Goal: Navigation & Orientation: Find specific page/section

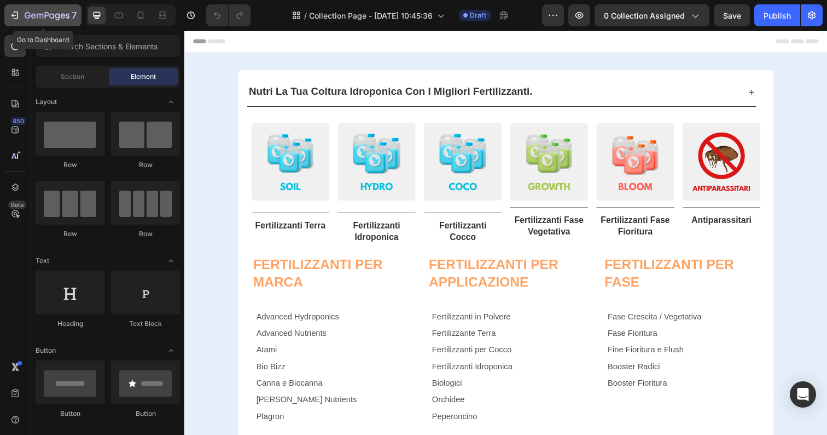
click at [25, 19] on icon "button" at bounding box center [47, 15] width 45 height 9
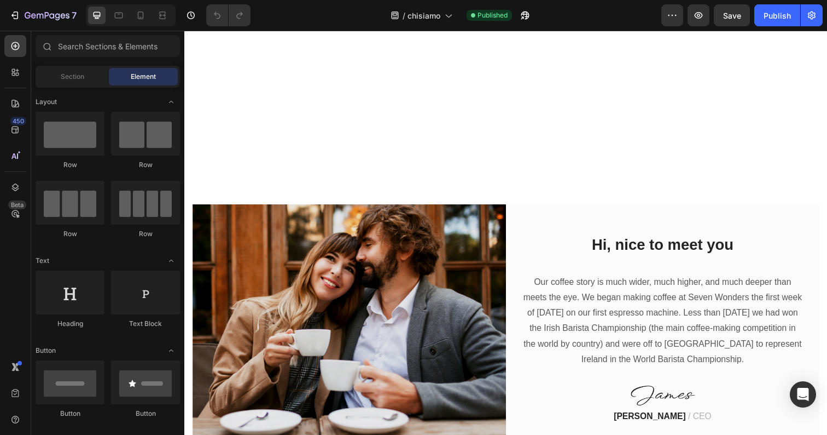
scroll to position [186, 0]
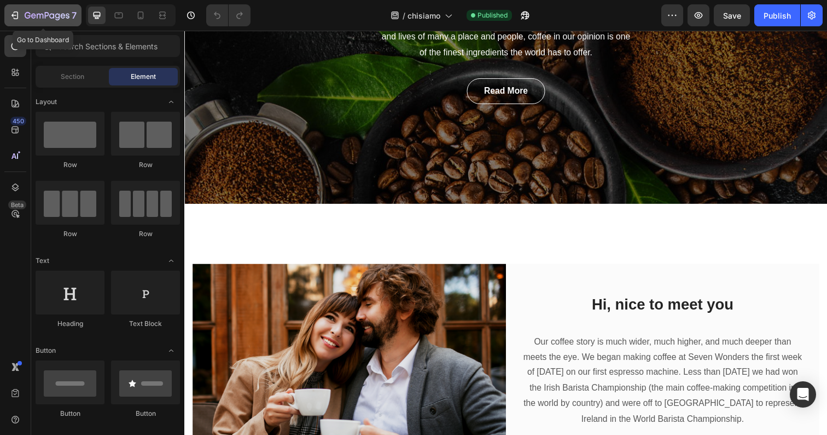
click at [5, 11] on button "7" at bounding box center [42, 15] width 77 height 22
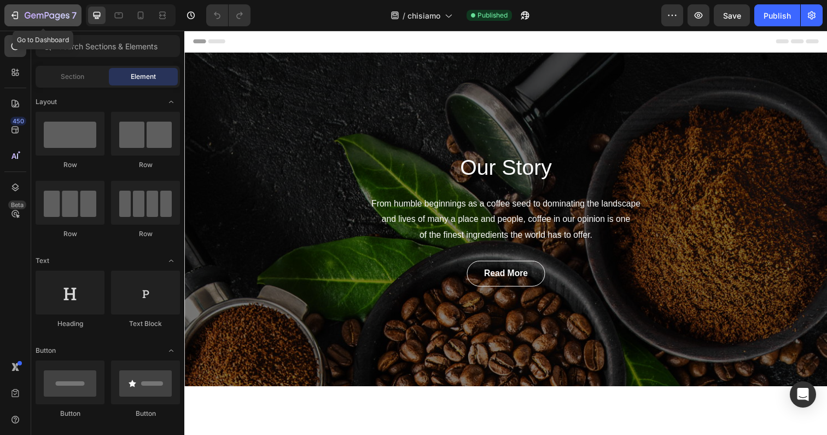
click at [13, 13] on icon "button" at bounding box center [14, 15] width 11 height 11
